Goal: Find specific page/section: Find specific page/section

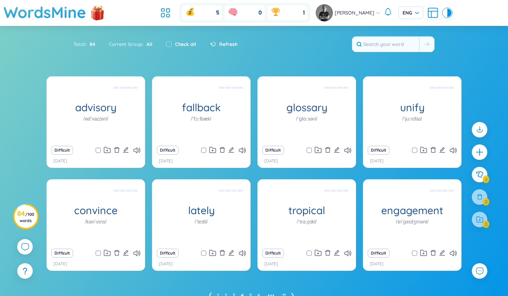
scroll to position [32, 0]
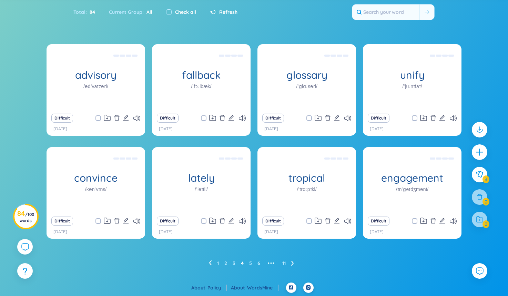
click at [253, 262] on ul "1 2 3 4 5 6 ••• 11" at bounding box center [254, 262] width 91 height 11
click at [251, 262] on link "5" at bounding box center [250, 263] width 3 height 10
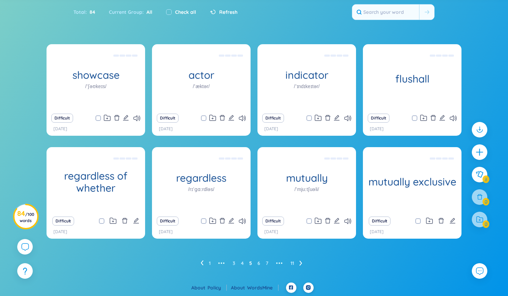
click at [147, 268] on div "showcase /ˈʃəʊkeɪs/ trưng bày, hiển thị chỉ số Difficult [DATE] actor /ˈæktər/ …" at bounding box center [254, 163] width 508 height 238
click at [258, 263] on link "6" at bounding box center [259, 263] width 3 height 10
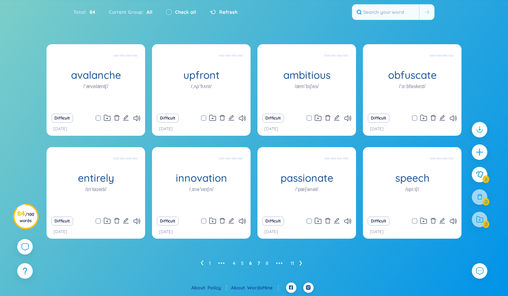
click at [258, 264] on link "7" at bounding box center [259, 263] width 3 height 10
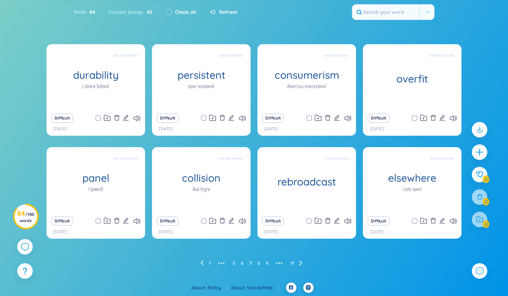
click at [493, 60] on div "durability /ˌdʊrəˈbɪləti/ tính bền lâu, độ bền lâu, tuổi thọ Difficult [DATE] p…" at bounding box center [254, 163] width 508 height 238
click at [260, 260] on link "8" at bounding box center [259, 263] width 3 height 10
